Goal: Find specific page/section: Find specific page/section

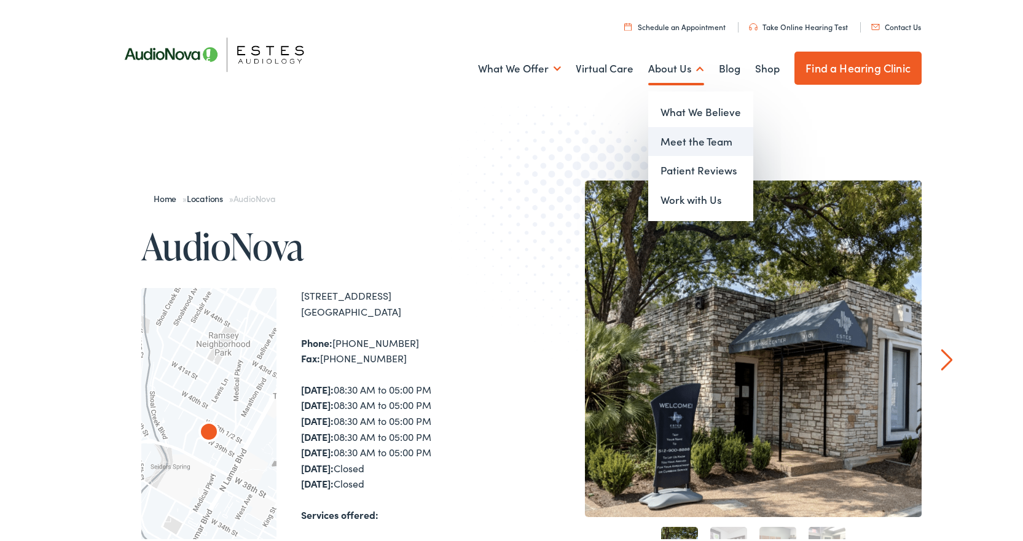
click at [677, 140] on link "Meet the Team" at bounding box center [700, 140] width 105 height 30
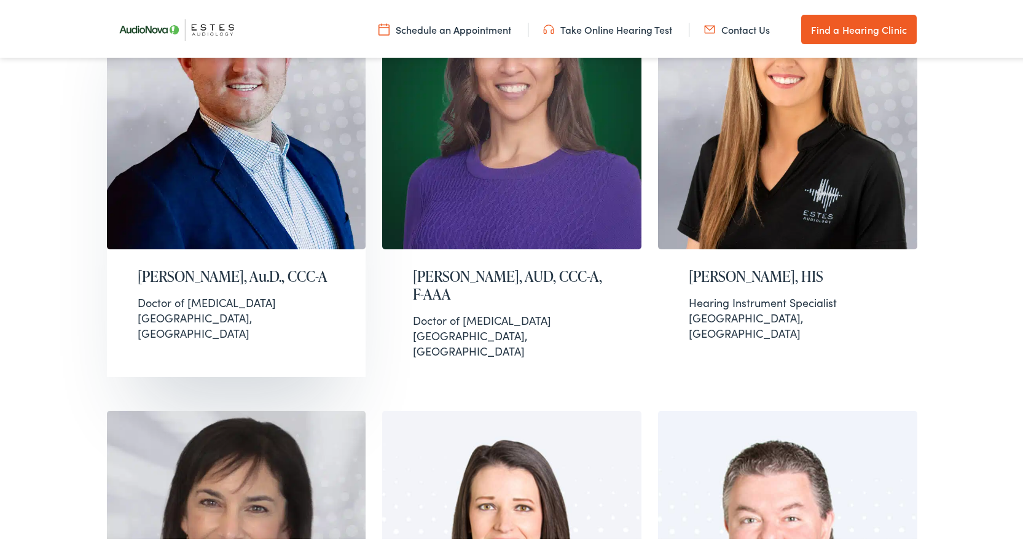
scroll to position [738, 0]
